Goal: Transaction & Acquisition: Download file/media

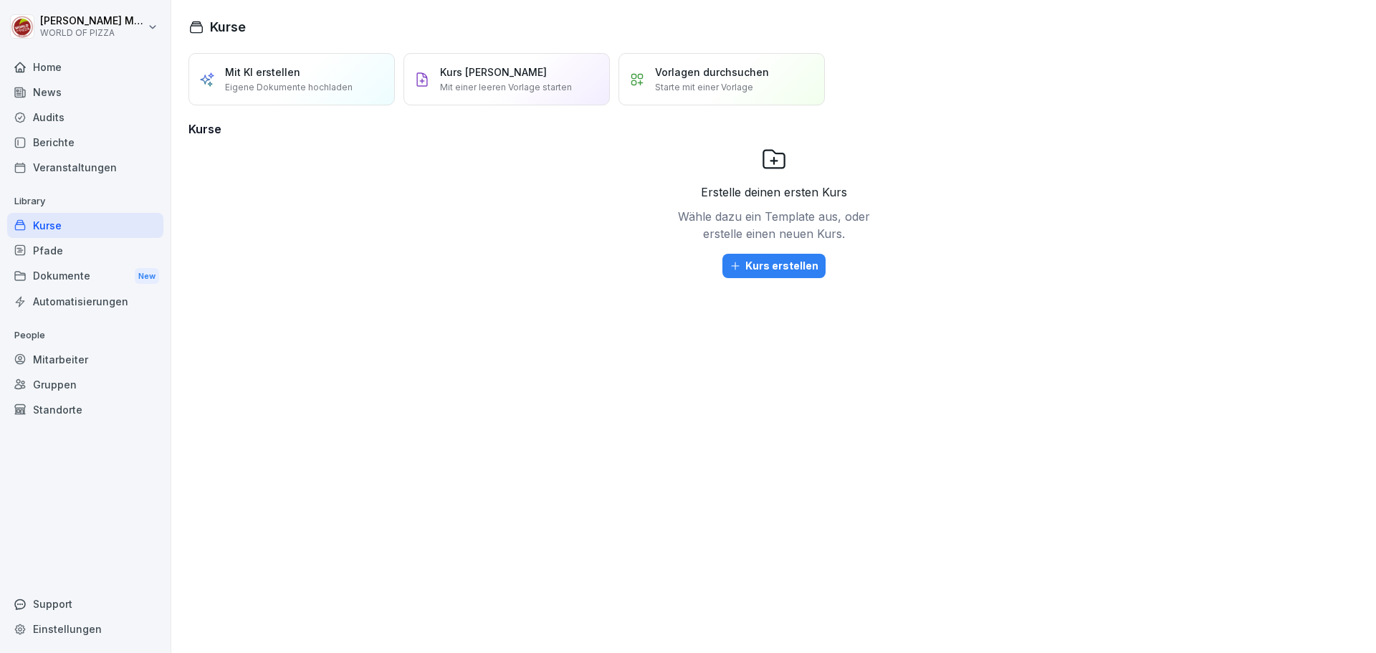
click at [51, 86] on div "News" at bounding box center [85, 92] width 156 height 25
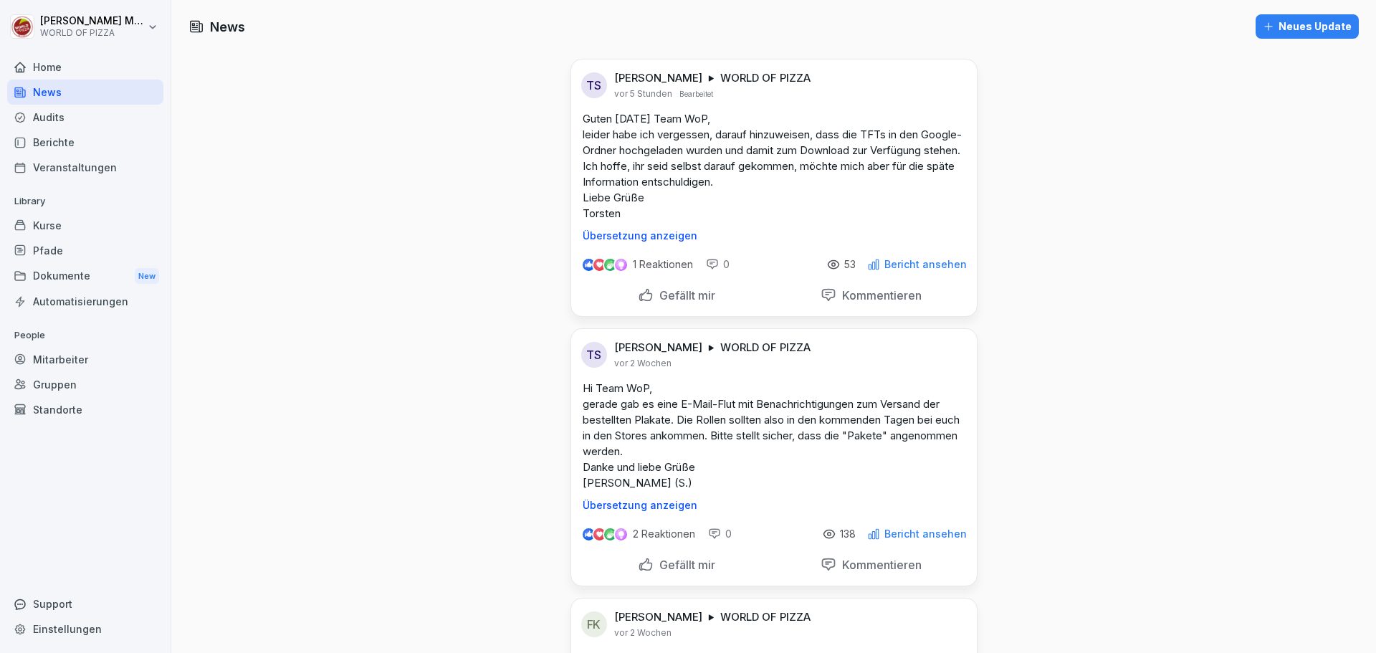
click at [918, 267] on p "Bericht ansehen" at bounding box center [925, 264] width 82 height 11
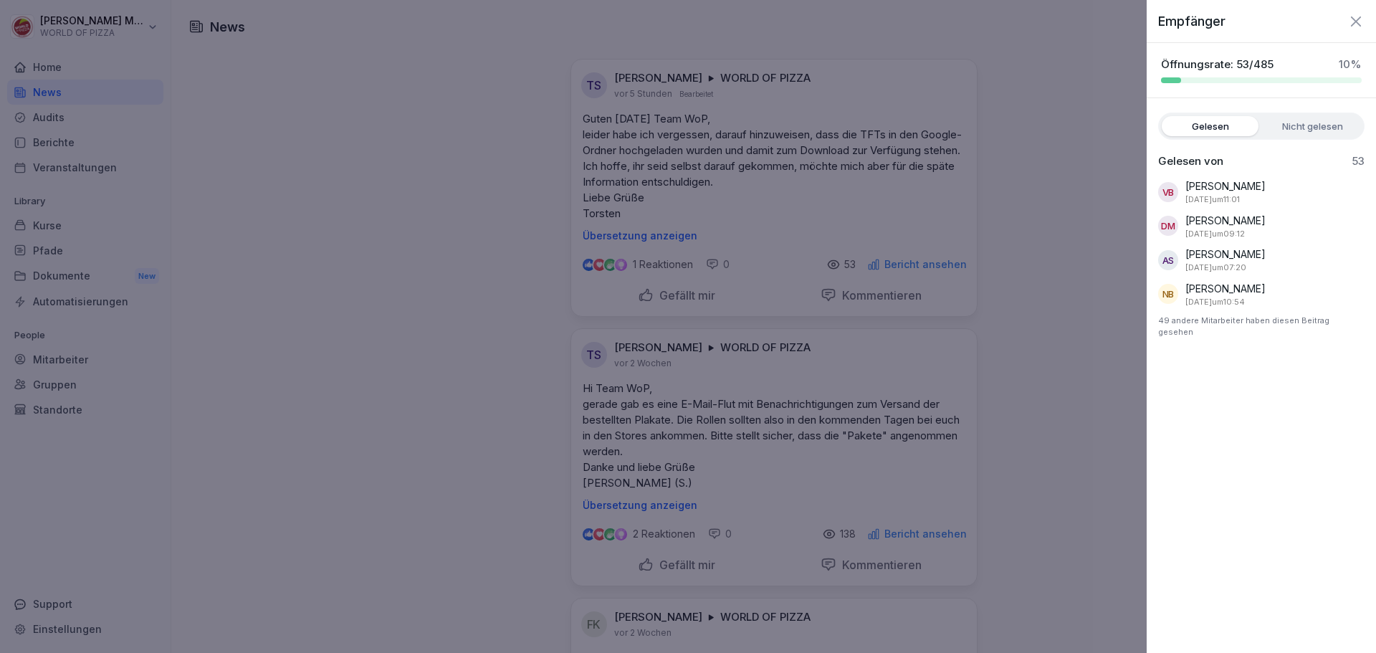
click at [918, 267] on div at bounding box center [688, 326] width 1376 height 653
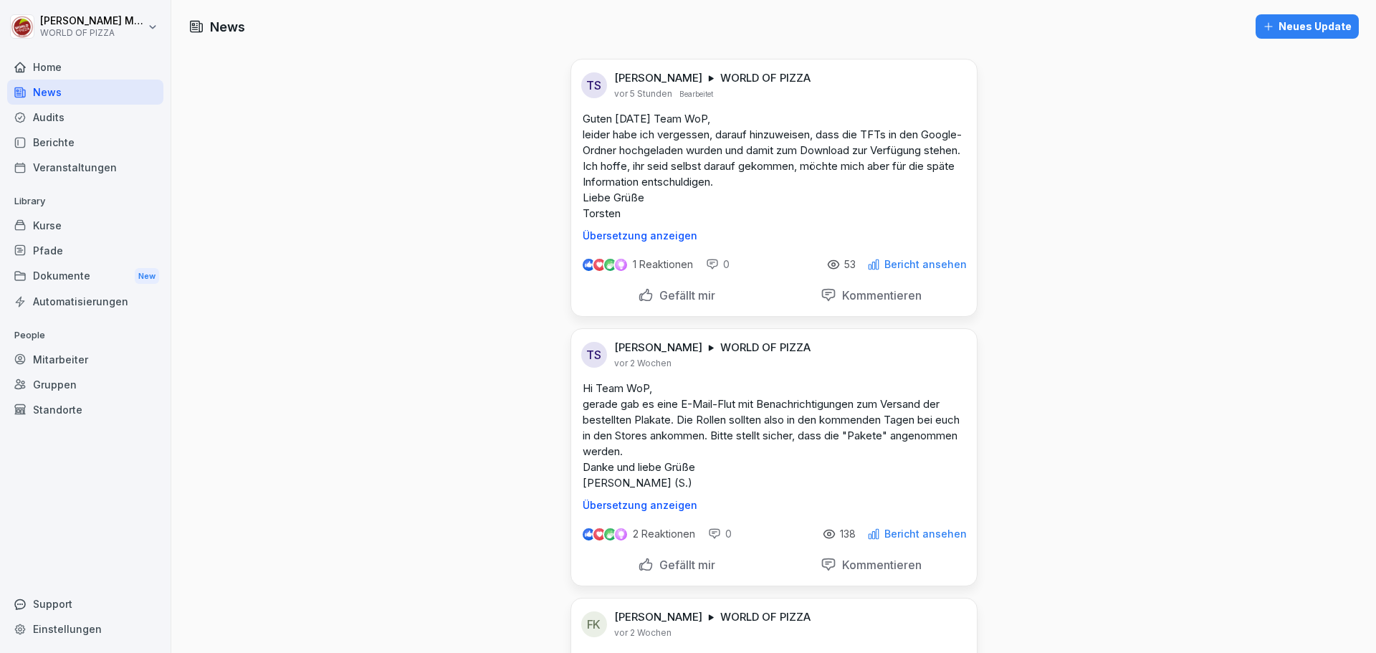
click at [918, 267] on p "Bericht ansehen" at bounding box center [925, 264] width 82 height 11
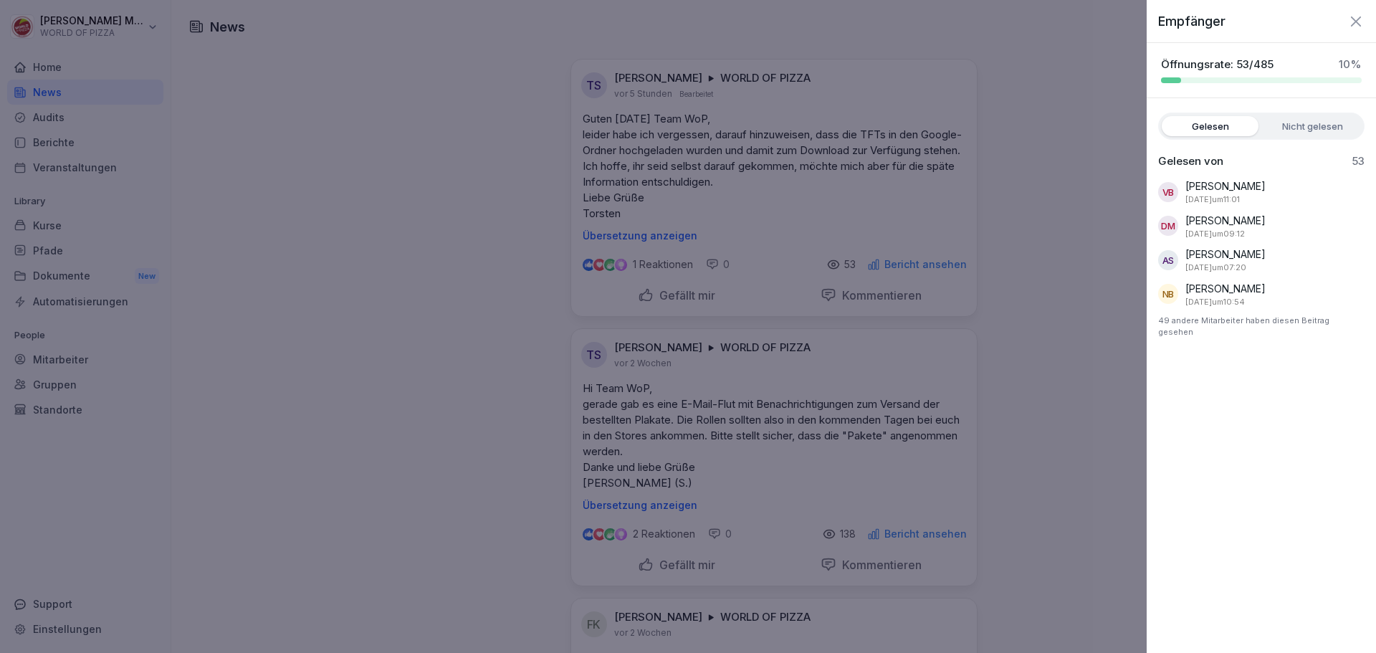
click at [918, 267] on div at bounding box center [688, 326] width 1376 height 653
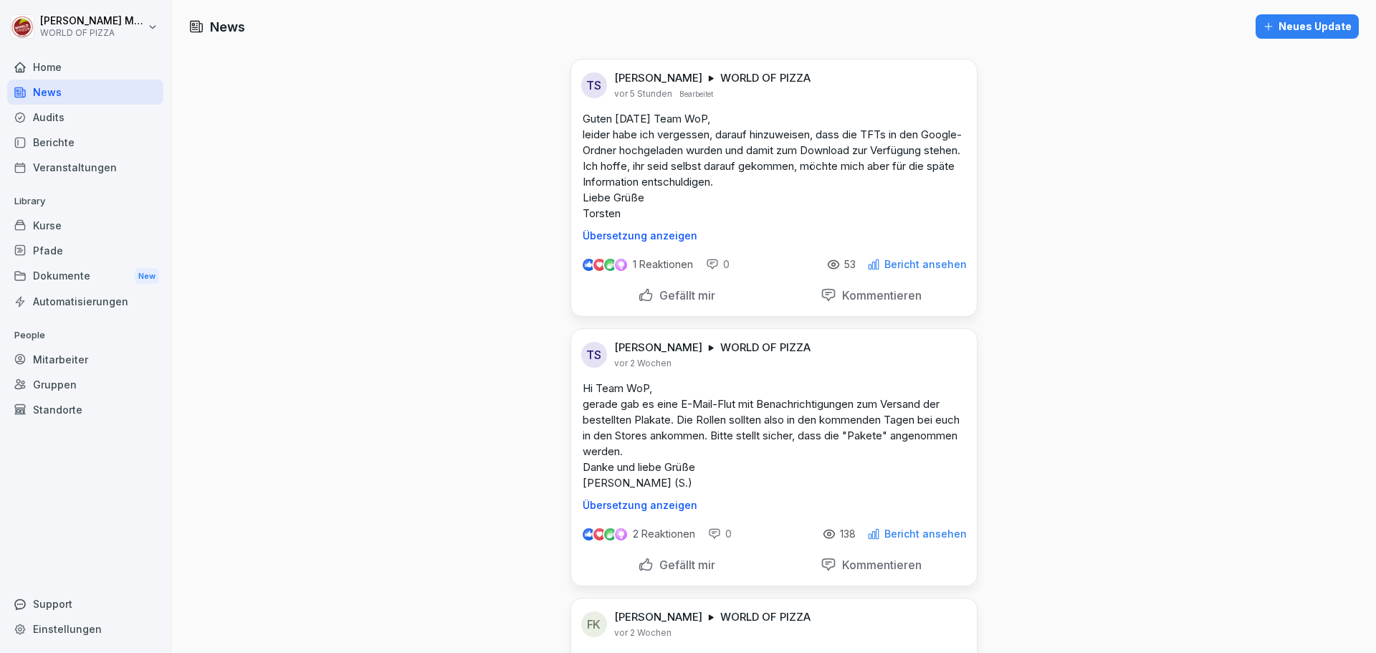
click at [689, 143] on p "Guten [DATE] Team WoP, leider habe ich vergessen, darauf hinzuweisen, dass die …" at bounding box center [774, 166] width 383 height 110
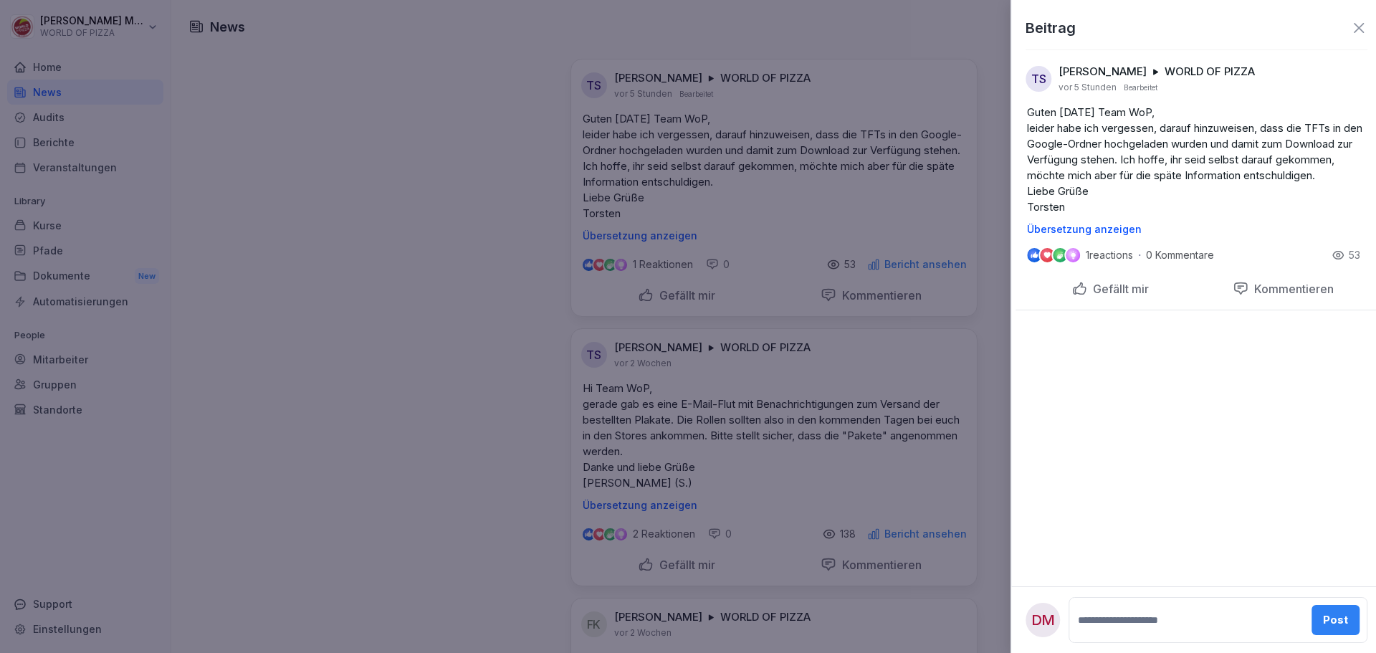
click at [410, 175] on div at bounding box center [688, 326] width 1376 height 653
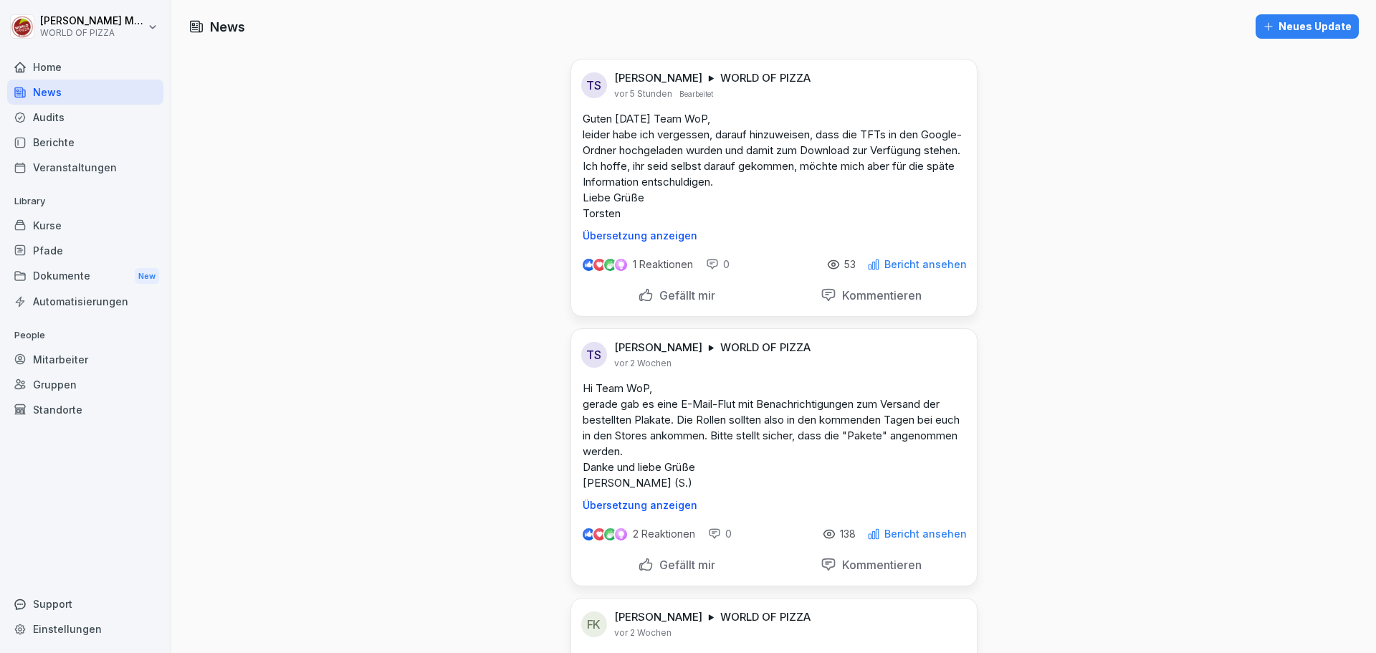
click at [68, 276] on div "Dokumente New" at bounding box center [85, 276] width 156 height 27
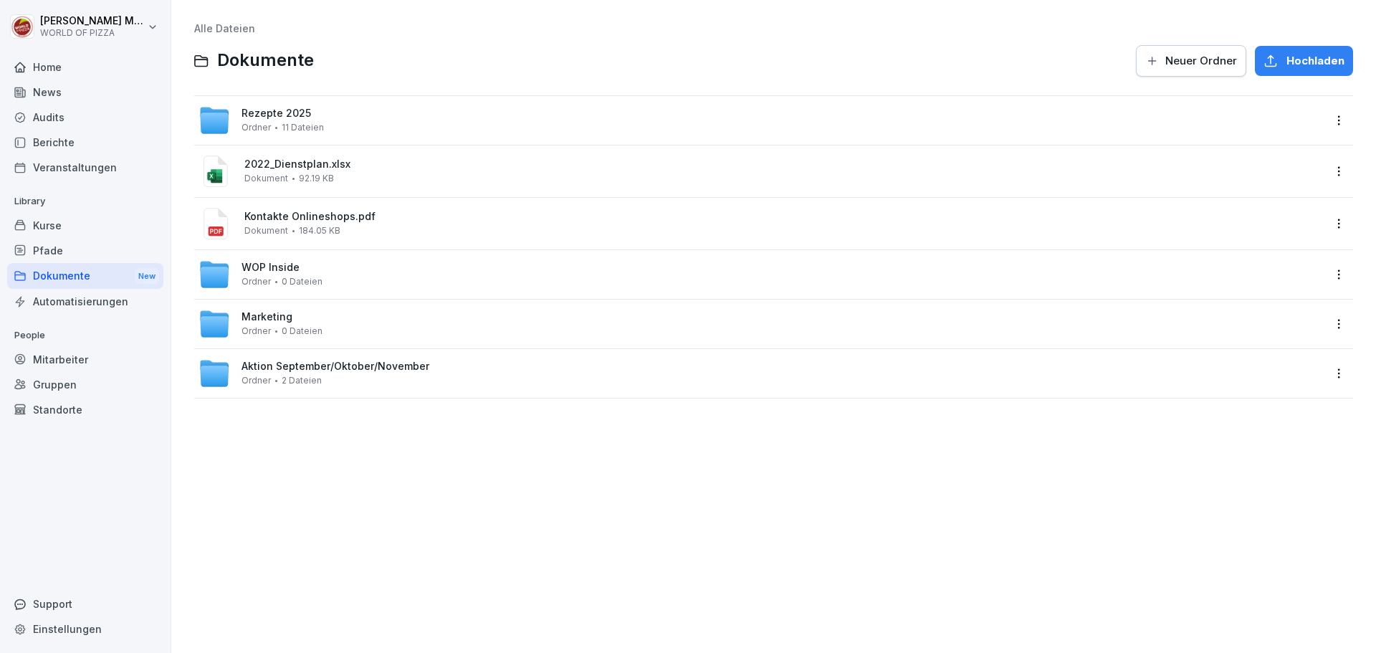
click at [274, 372] on span "Aktion September/Oktober/November" at bounding box center [335, 366] width 188 height 12
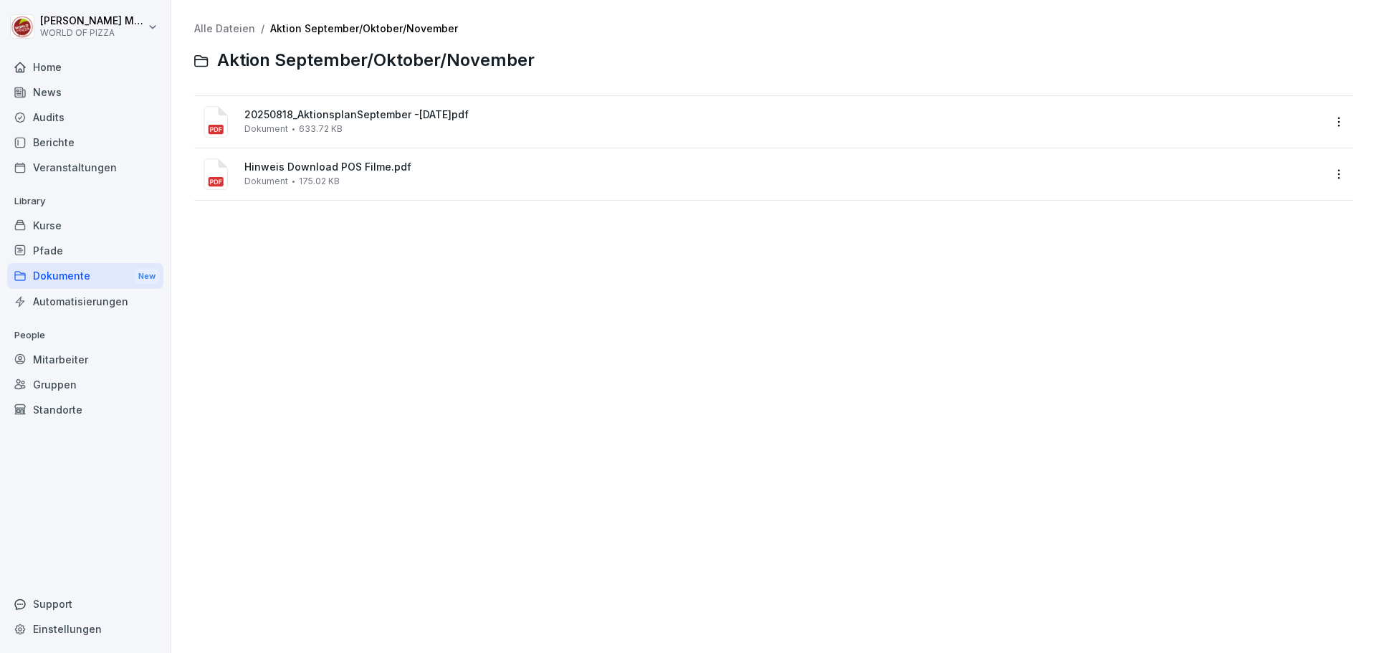
click at [297, 163] on span "Hinweis Download POS Filme.pdf" at bounding box center [783, 167] width 1078 height 12
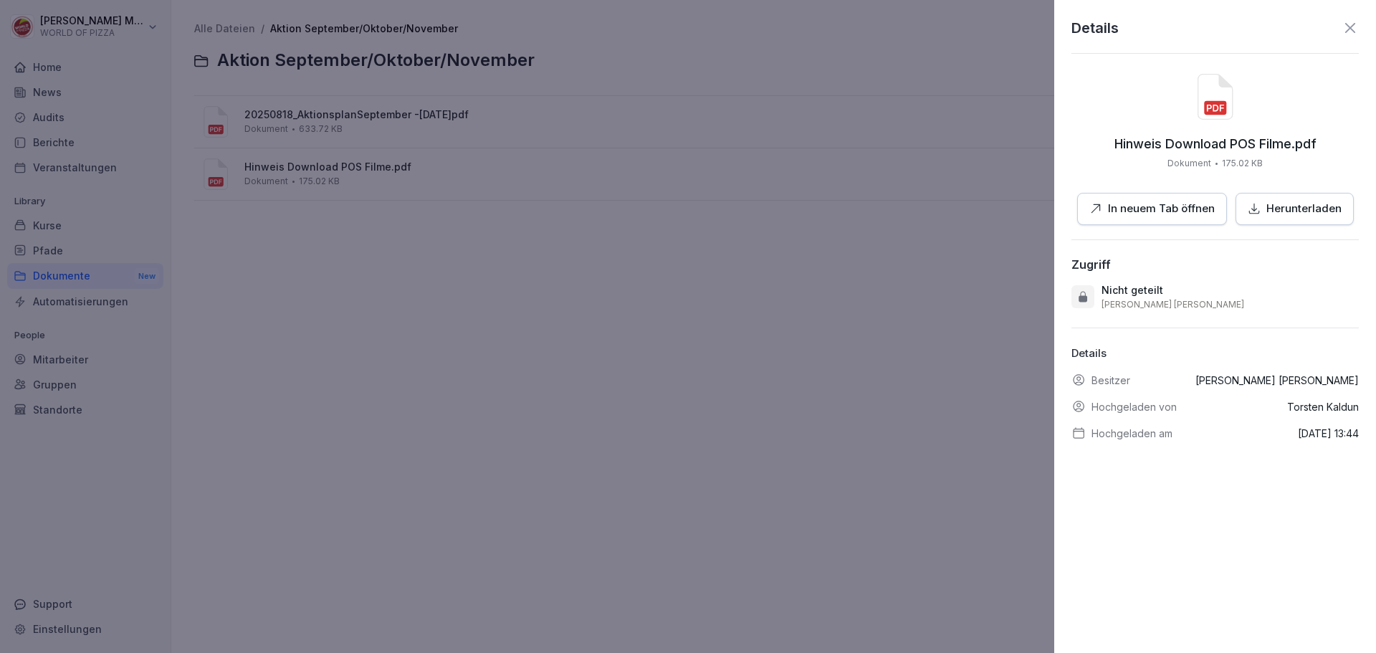
click at [1266, 213] on p "Herunterladen" at bounding box center [1303, 209] width 75 height 16
click at [631, 394] on div at bounding box center [688, 326] width 1376 height 653
